Goal: Register for event/course

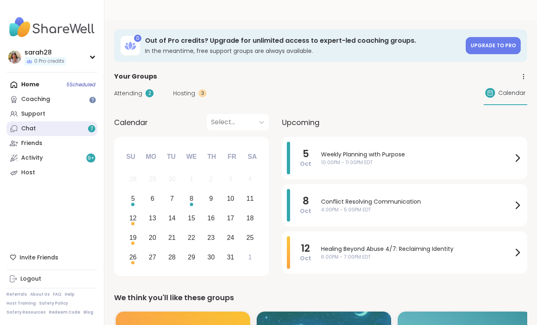
click at [58, 130] on link "Chat 7" at bounding box center [52, 128] width 91 height 15
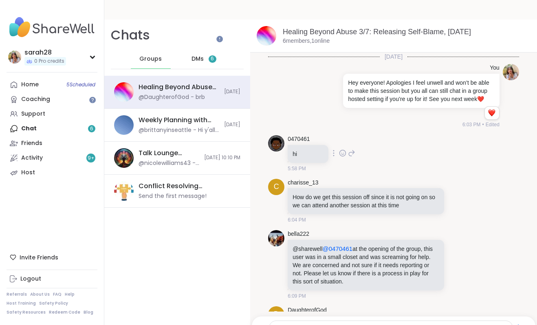
scroll to position [2, 0]
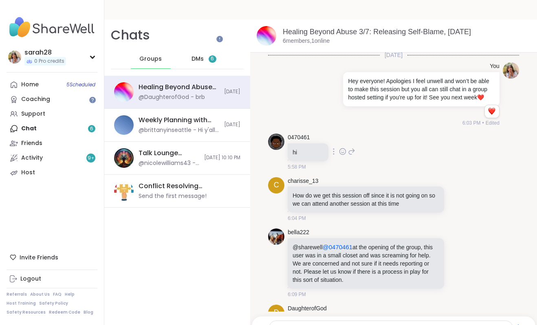
click at [279, 134] on img at bounding box center [276, 142] width 16 height 16
click at [292, 134] on link "0470461" at bounding box center [299, 138] width 22 height 8
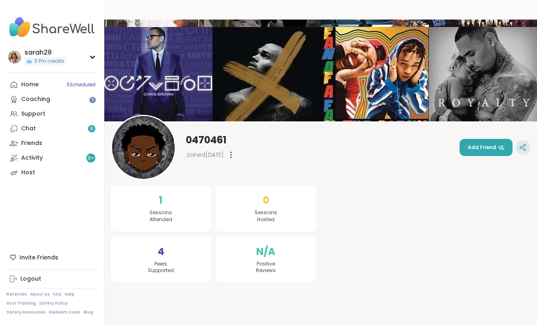
click at [524, 140] on div at bounding box center [523, 147] width 15 height 15
click at [93, 103] on link "Coaching" at bounding box center [52, 99] width 91 height 15
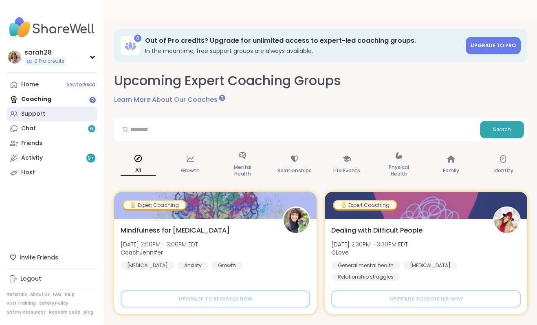
click at [43, 110] on div "Support" at bounding box center [33, 114] width 24 height 8
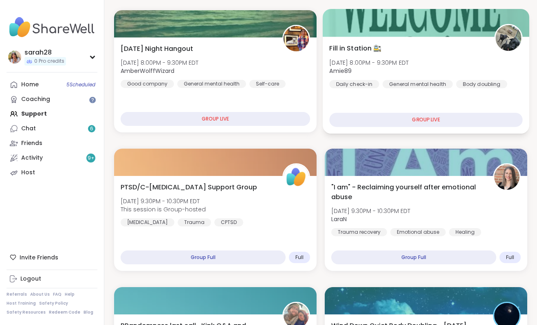
scroll to position [128, 0]
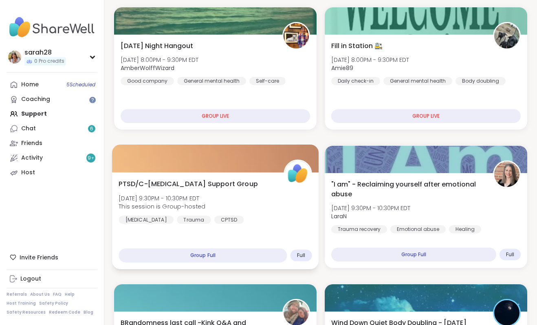
click at [246, 203] on div "PTSD/C-PTSD Support Group Sun, Oct 05 | 9:30PM - 10:30PM EDT This session is Gr…" at bounding box center [215, 201] width 193 height 45
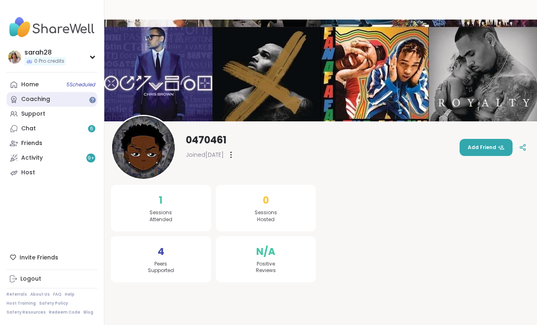
click at [28, 103] on div "Coaching" at bounding box center [35, 99] width 29 height 8
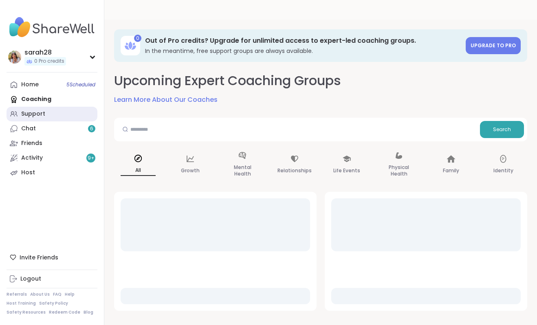
click at [28, 119] on link "Support" at bounding box center [52, 114] width 91 height 15
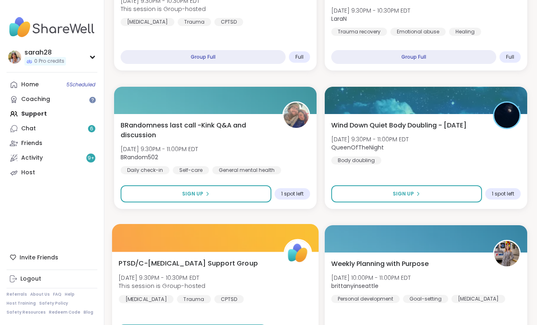
click at [162, 273] on span "Sun, Oct 05 | 9:30PM - 10:30PM EDT" at bounding box center [162, 277] width 87 height 8
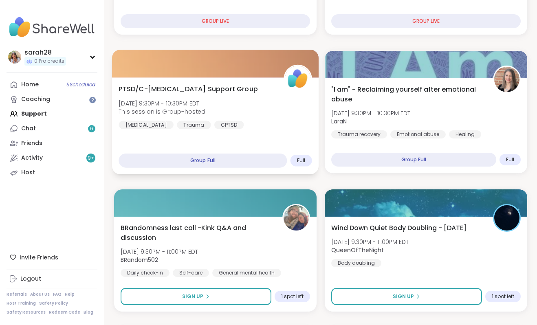
click at [279, 84] on div "PTSD/C-PTSD Support Group Sun, Oct 05 | 9:30PM - 10:30PM EDT This session is Gr…" at bounding box center [215, 106] width 193 height 45
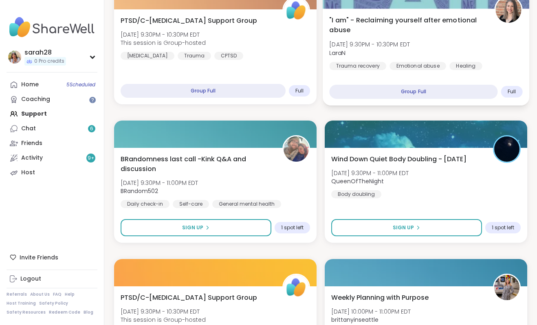
click at [374, 48] on span "LaraN" at bounding box center [369, 52] width 81 height 8
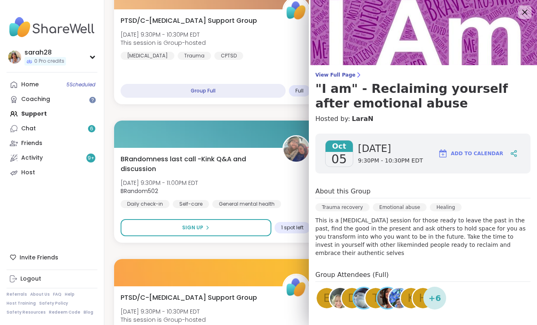
click at [526, 11] on icon at bounding box center [524, 12] width 5 height 5
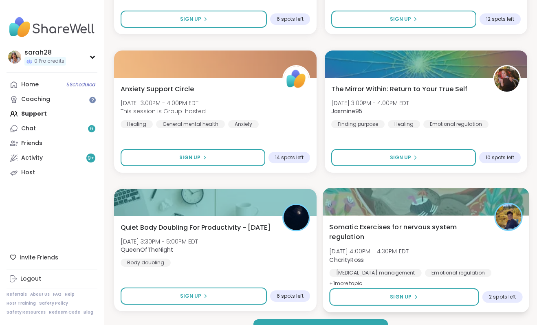
scroll to position [2293, 0]
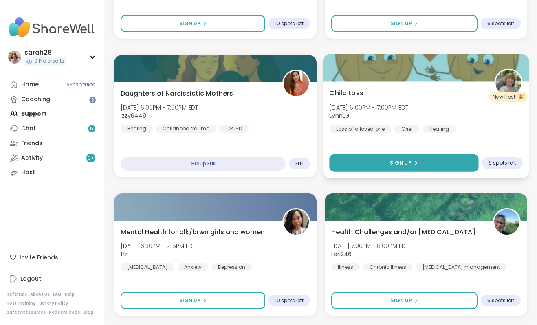
scroll to position [2851, 0]
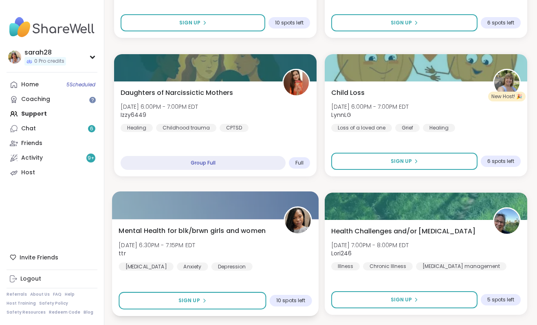
click at [282, 253] on div "Mental Health for blk/brwn girls and women Mon, Oct 06 | 6:30PM - 7:15PM EDT tt…" at bounding box center [215, 267] width 207 height 97
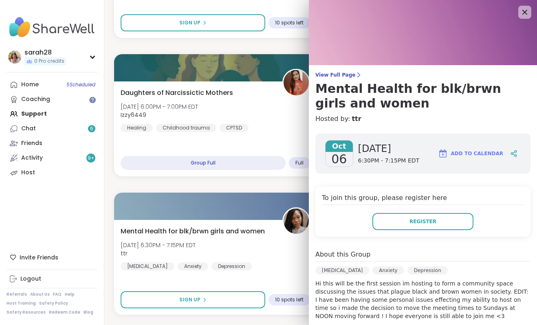
scroll to position [147, 0]
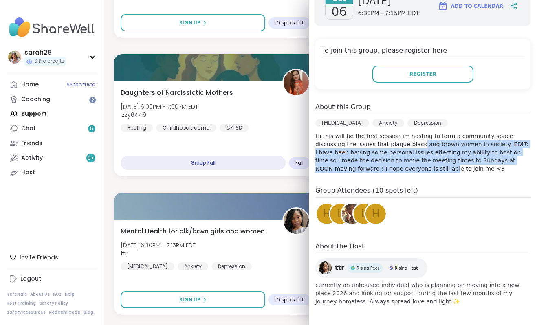
drag, startPoint x: 388, startPoint y: 144, endPoint x: 366, endPoint y: 168, distance: 32.9
type textarea "**********"
click at [366, 168] on p "Hi this will be the first session im hosting to form a community space discussi…" at bounding box center [422, 152] width 215 height 41
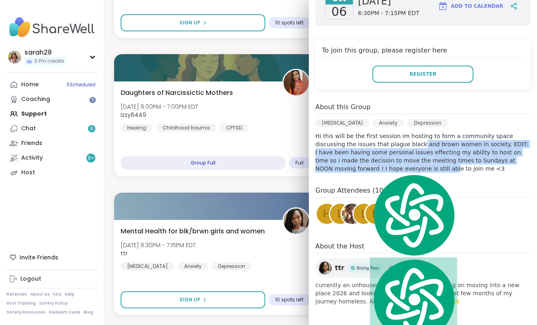
click at [366, 168] on p "Hi this will be the first session im hosting to form a community space discussi…" at bounding box center [422, 152] width 215 height 41
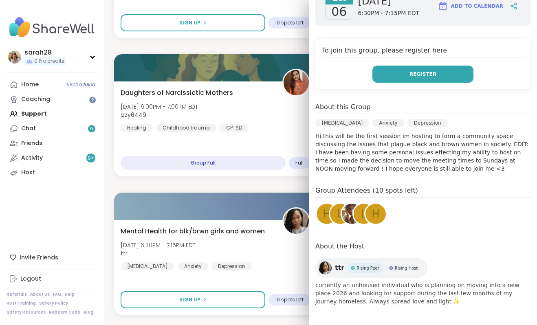
click at [427, 73] on span "Register" at bounding box center [422, 73] width 27 height 7
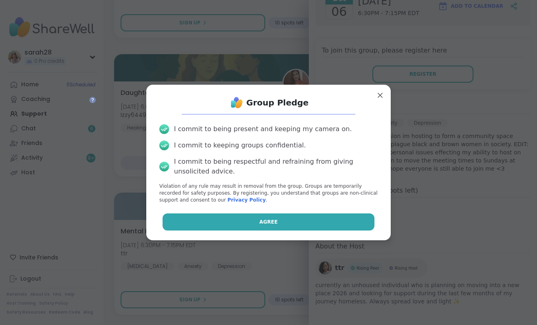
click at [244, 225] on button "Agree" at bounding box center [269, 221] width 212 height 17
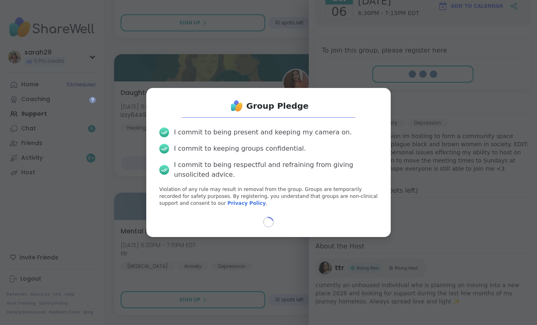
select select "**"
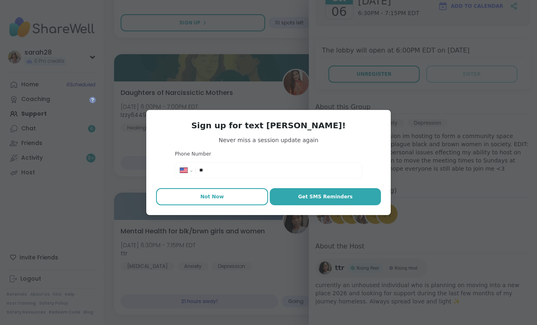
click at [243, 201] on button "Not Now" at bounding box center [212, 196] width 112 height 17
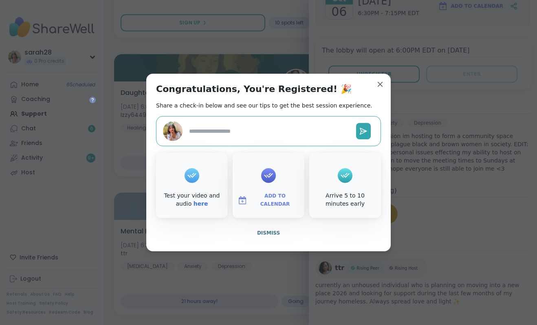
type textarea "*"
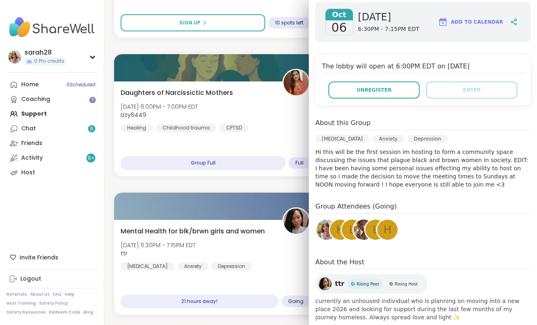
scroll to position [131, 0]
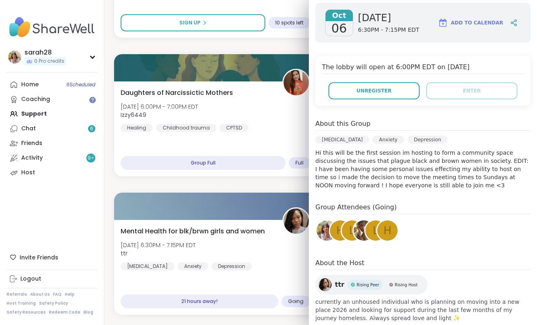
click at [321, 226] on img at bounding box center [327, 230] width 20 height 20
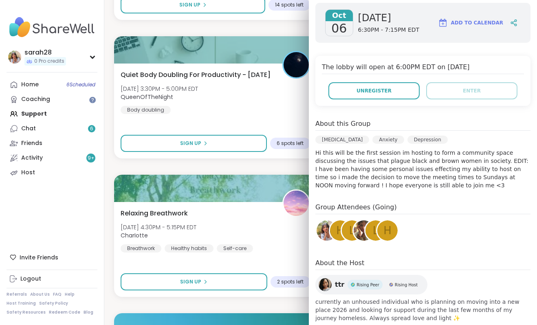
scroll to position [2427, 0]
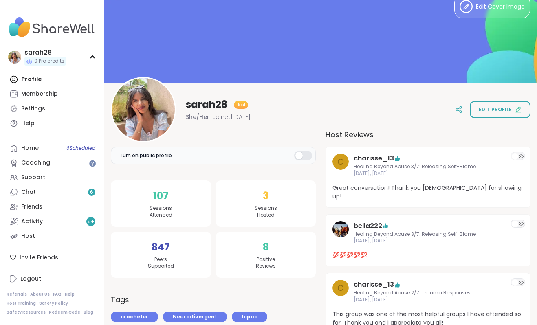
scroll to position [37, 0]
